Goal: Information Seeking & Learning: Understand process/instructions

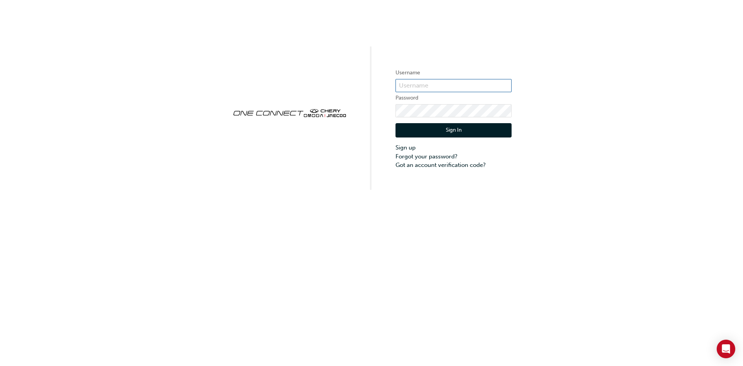
type input "CMA0025"
click at [447, 131] on button "Sign In" at bounding box center [453, 130] width 116 height 15
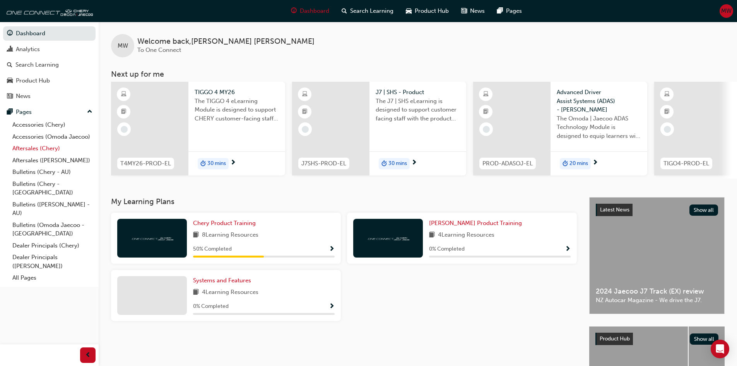
click at [36, 148] on link "Aftersales (Chery)" at bounding box center [52, 148] width 86 height 12
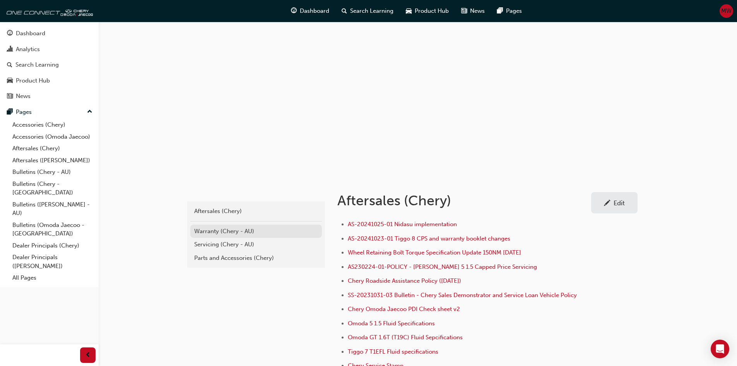
click at [217, 230] on div "Warranty (Chery - AU)" at bounding box center [256, 231] width 124 height 9
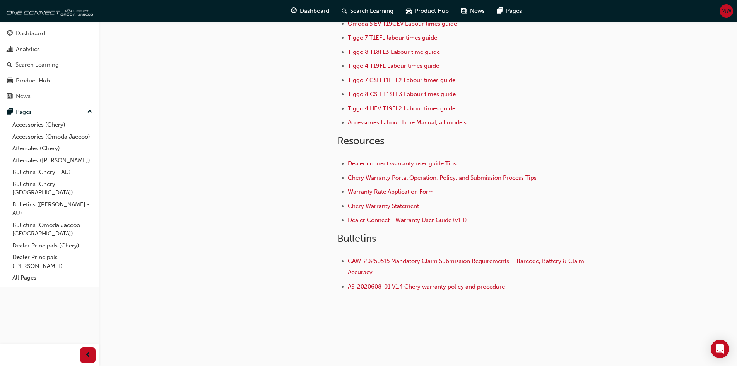
scroll to position [95, 0]
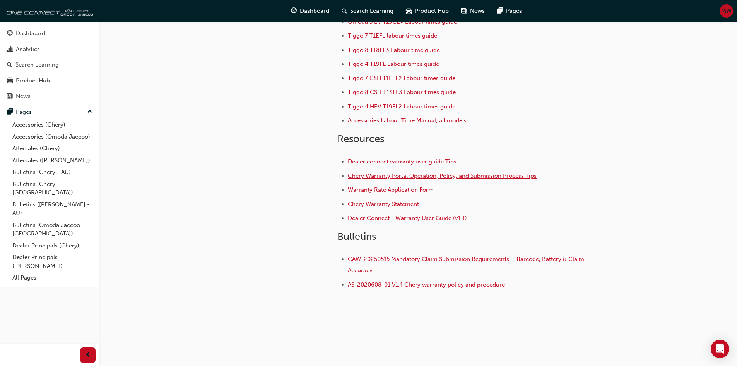
click at [381, 174] on span "Chery Warranty Portal Operation, Policy, and Submission Process Tips" at bounding box center [442, 175] width 189 height 7
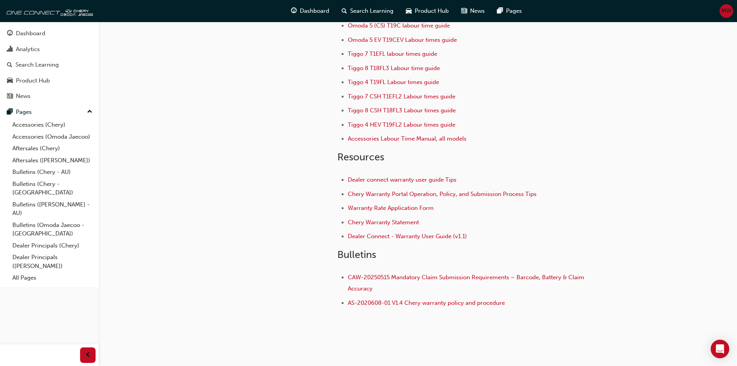
scroll to position [77, 0]
click at [367, 301] on span "AS-2020608-01 V1.4 Chery warranty policy and procedure" at bounding box center [426, 301] width 157 height 7
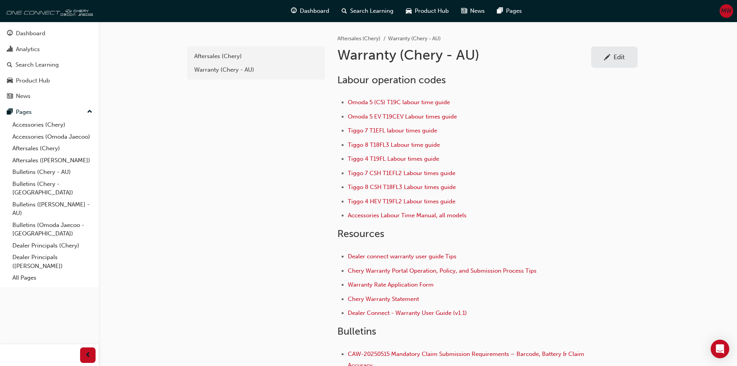
drag, startPoint x: 28, startPoint y: 14, endPoint x: 39, endPoint y: 17, distance: 11.5
click at [28, 14] on img at bounding box center [48, 10] width 89 height 15
